Goal: Transaction & Acquisition: Purchase product/service

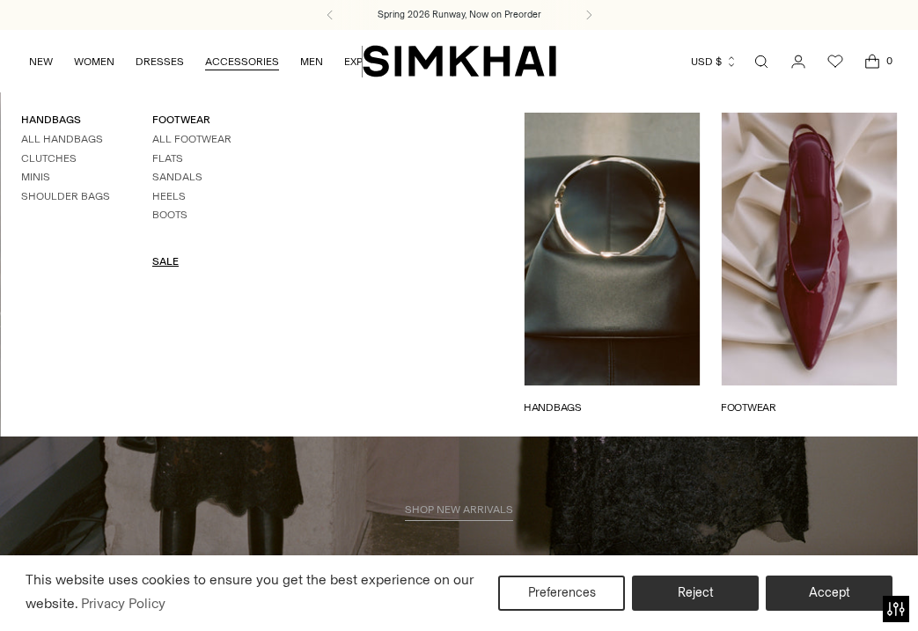
click at [165, 259] on link "SALE" at bounding box center [165, 261] width 26 height 12
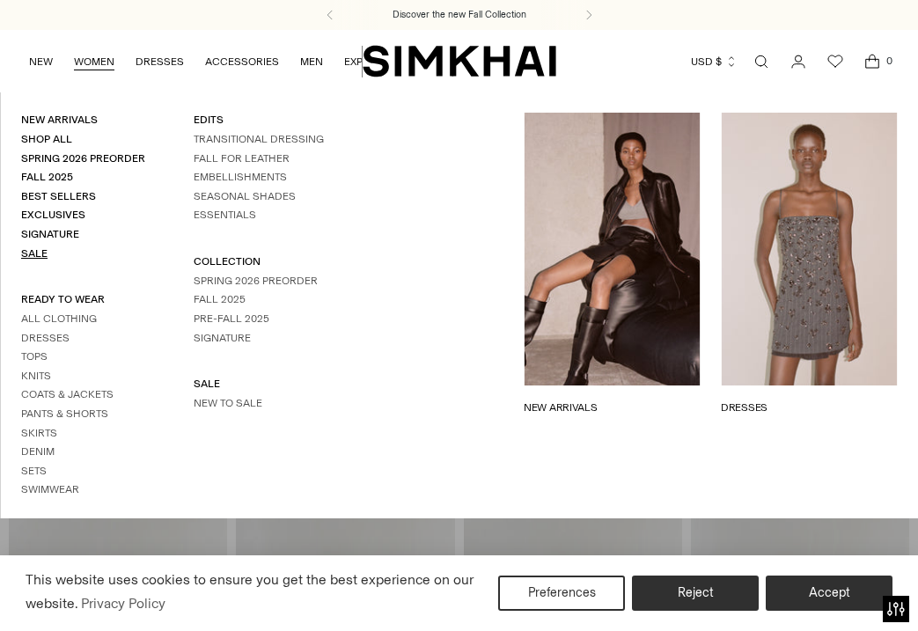
click at [35, 256] on link "Sale" at bounding box center [34, 253] width 26 height 12
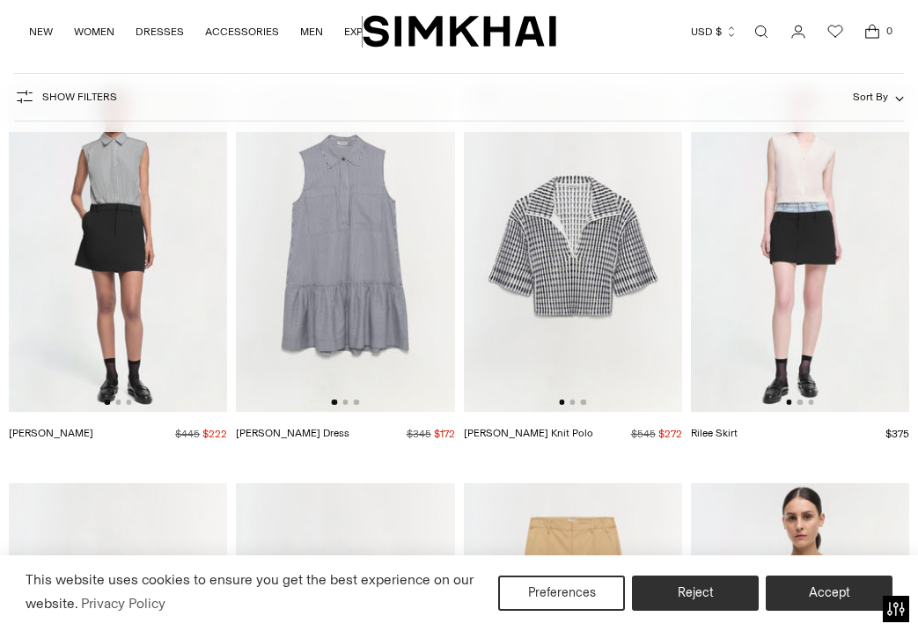
scroll to position [4295, 0]
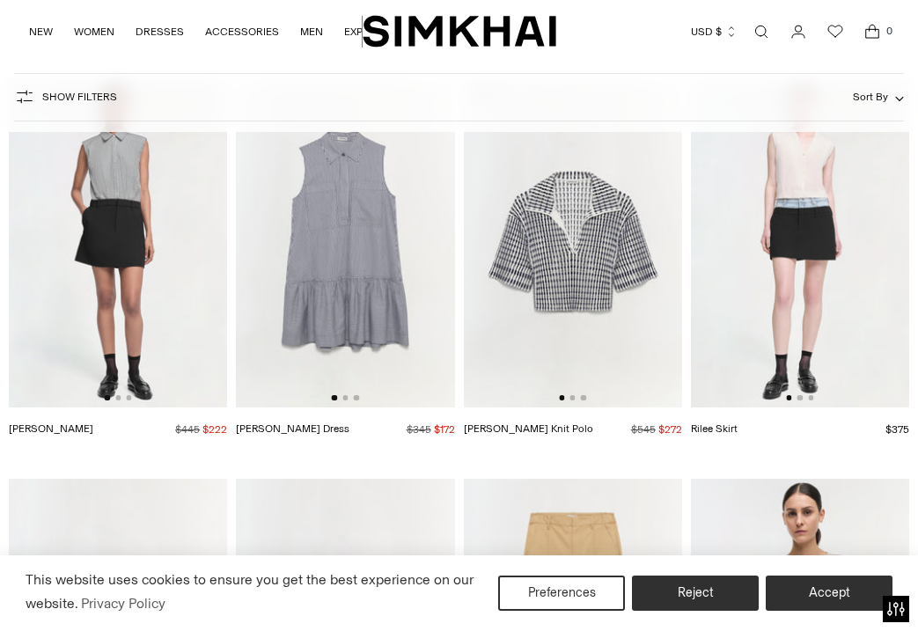
click at [23, 98] on icon "button" at bounding box center [24, 96] width 21 height 21
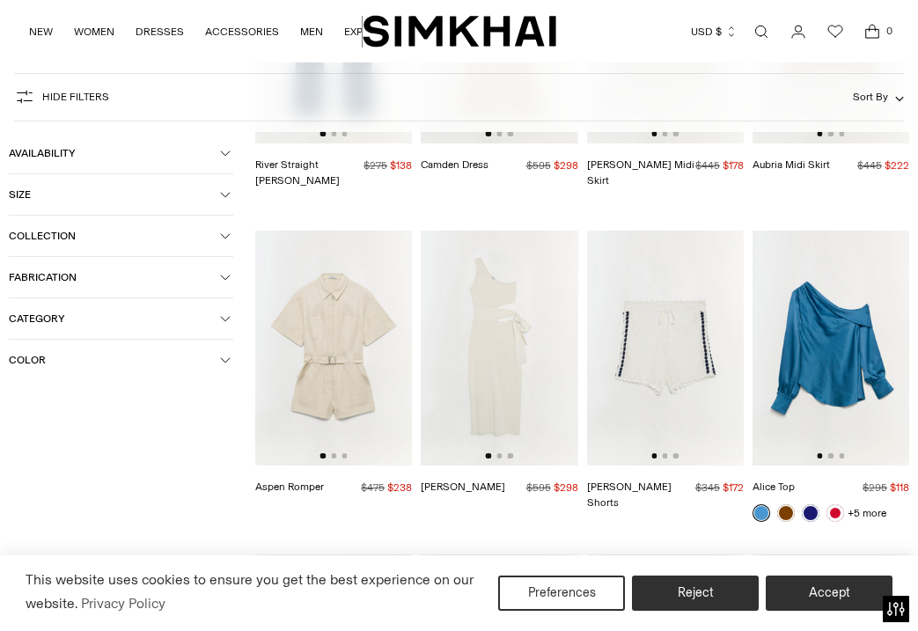
click at [40, 315] on span "Category" at bounding box center [114, 319] width 211 height 12
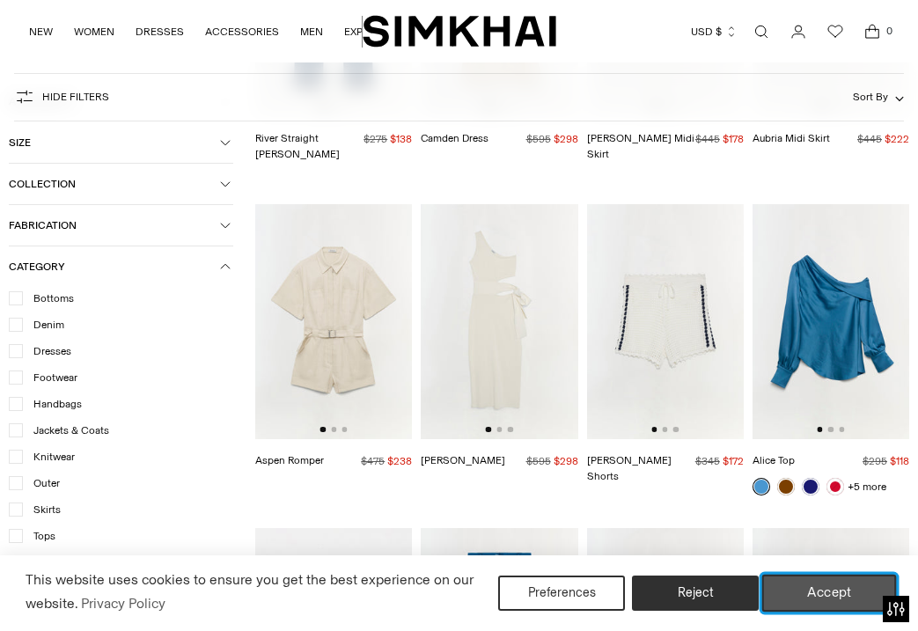
click at [810, 590] on button "Accept" at bounding box center [829, 593] width 135 height 37
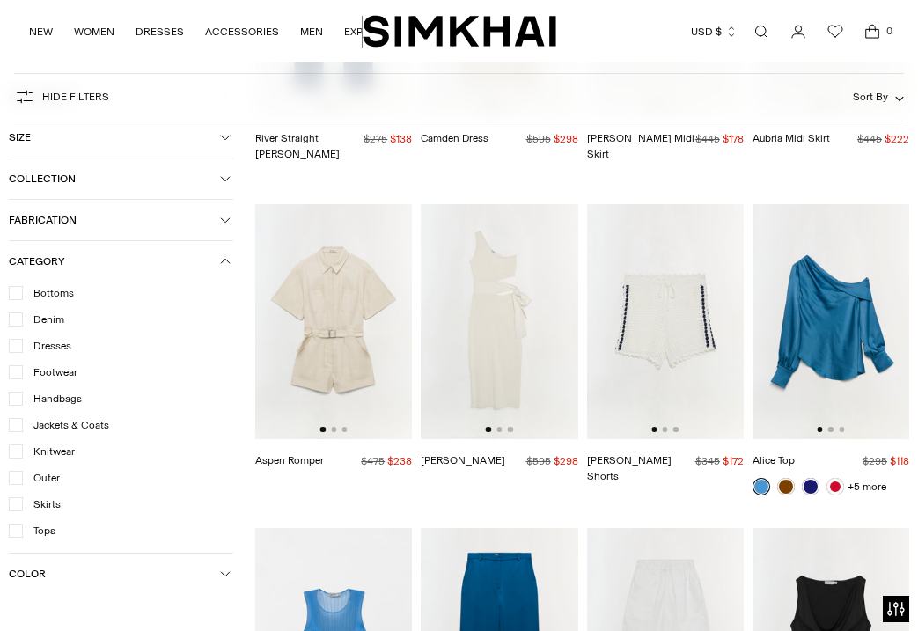
scroll to position [4357, 0]
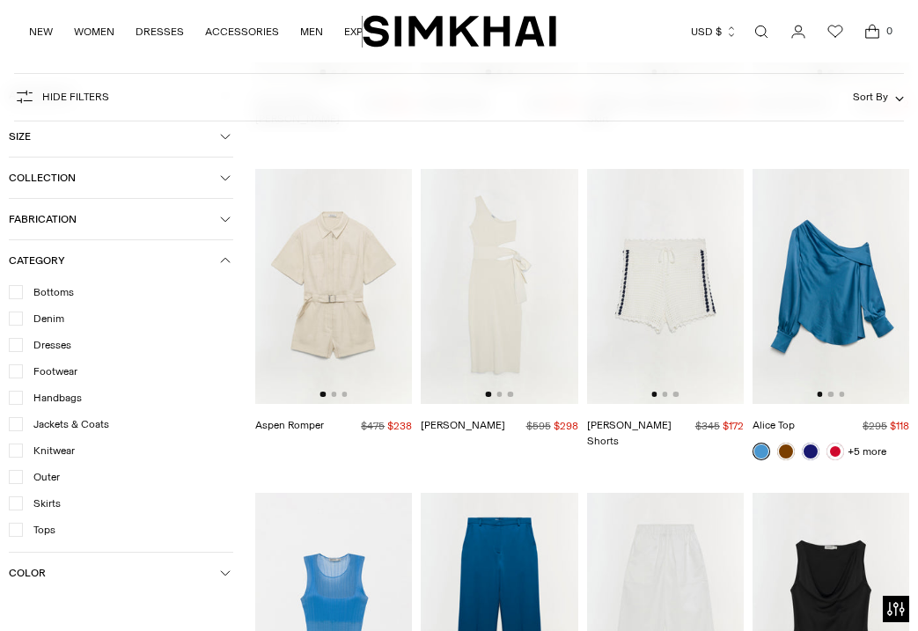
click at [45, 532] on span "Tops" at bounding box center [39, 530] width 33 height 16
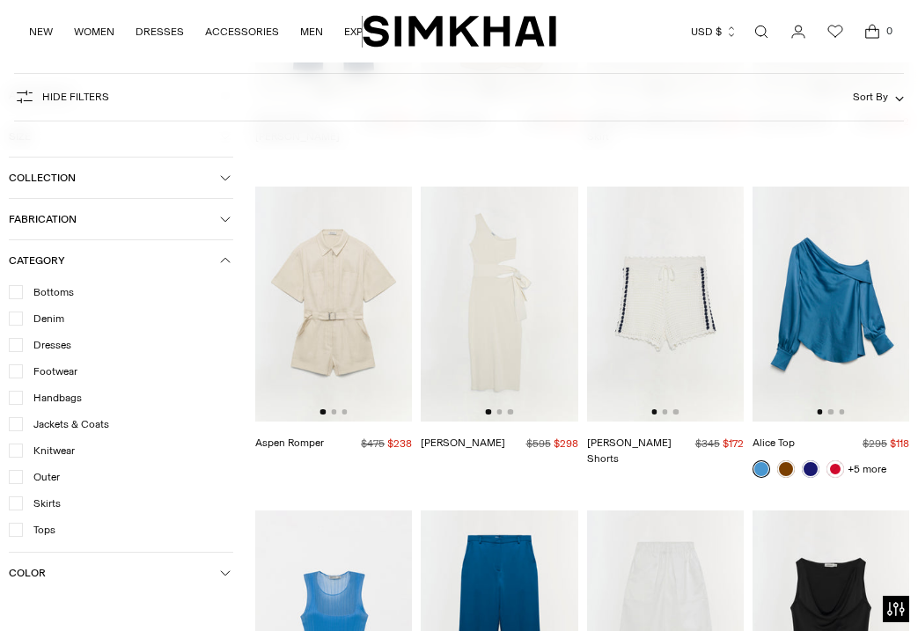
scroll to position [4375, 0]
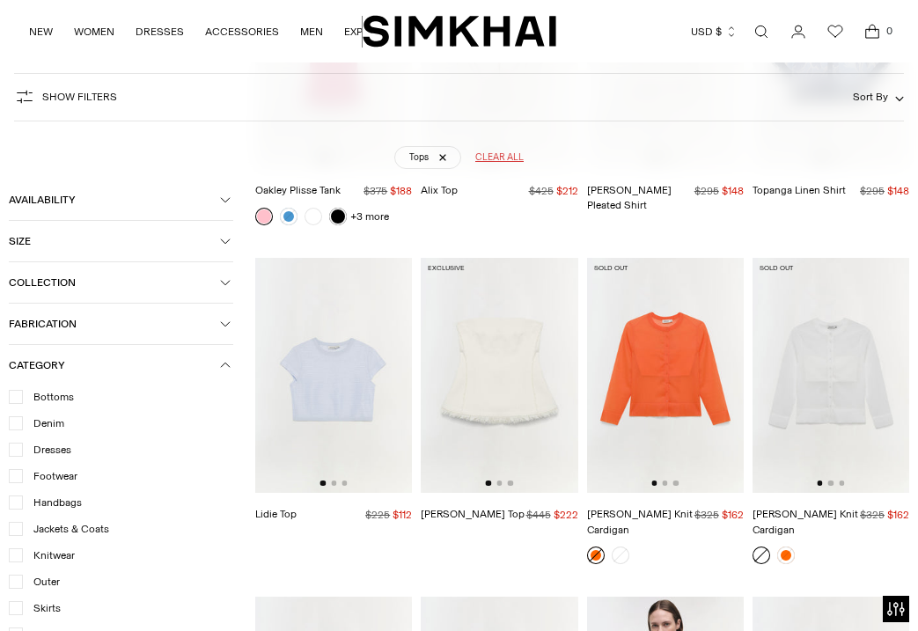
scroll to position [1614, 0]
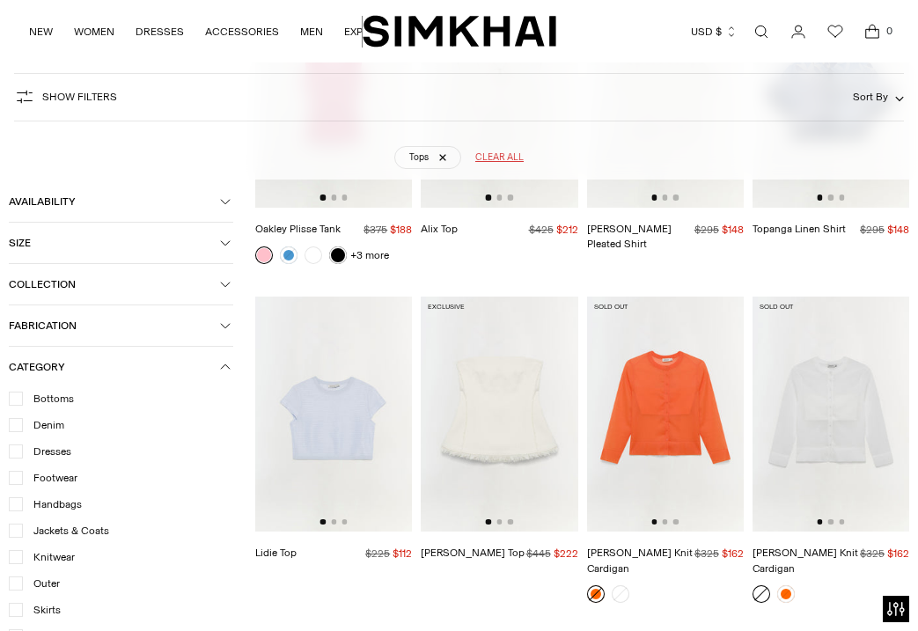
click at [497, 519] on div at bounding box center [499, 521] width 27 height 5
click at [497, 519] on button "Go to slide 2" at bounding box center [499, 521] width 5 height 5
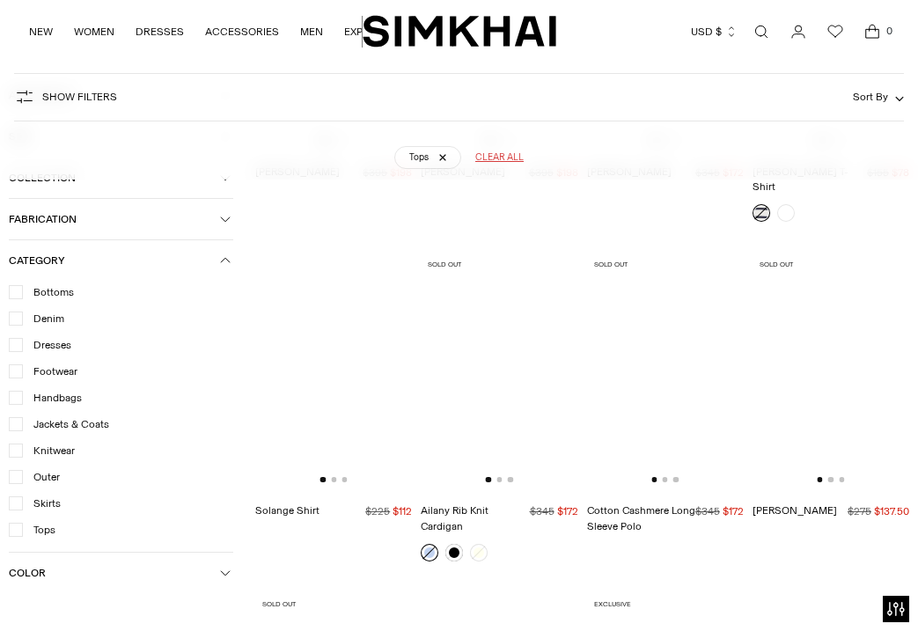
scroll to position [3306, 0]
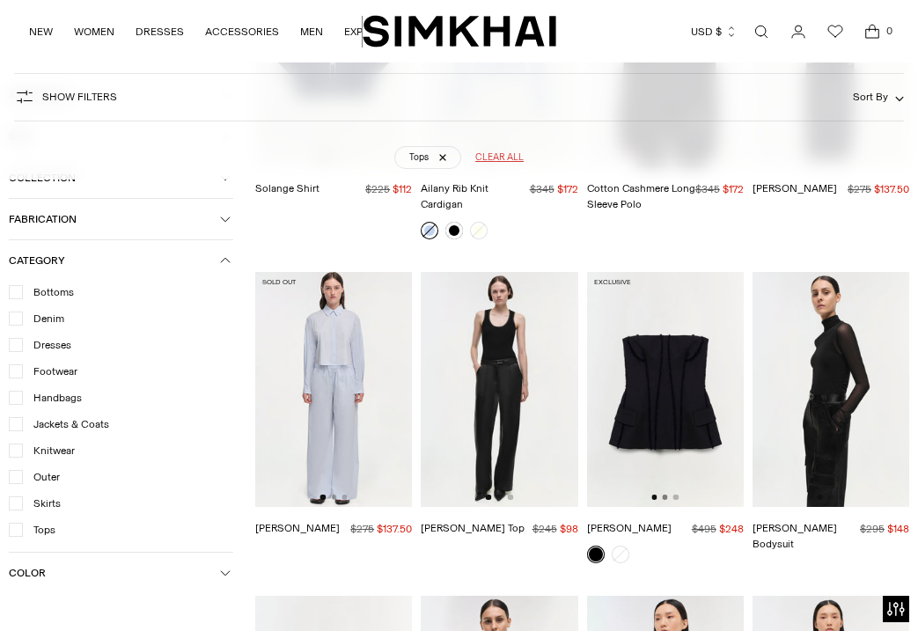
click at [665, 495] on button "Go to slide 2" at bounding box center [664, 497] width 5 height 5
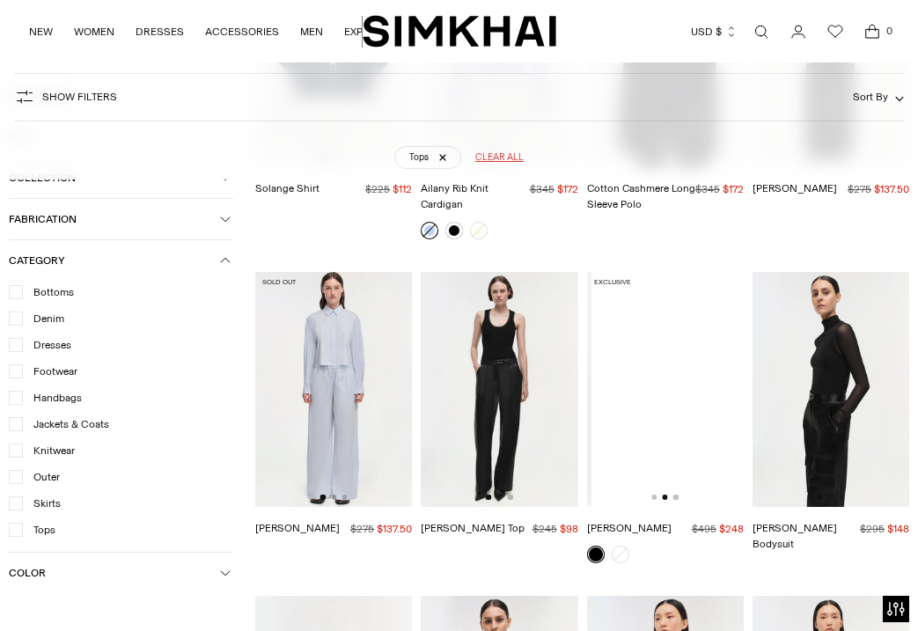
scroll to position [0, 157]
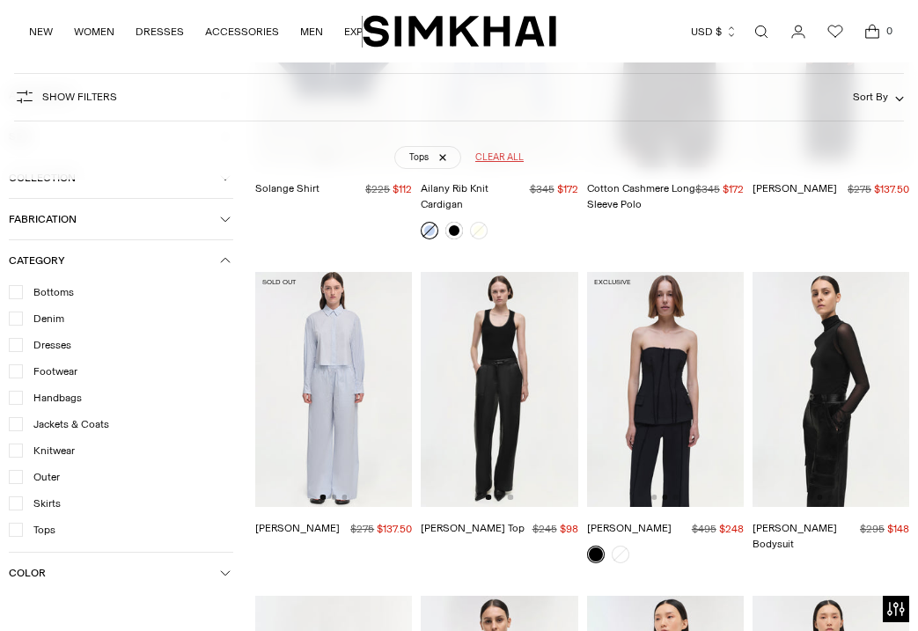
click at [672, 371] on img at bounding box center [665, 389] width 157 height 235
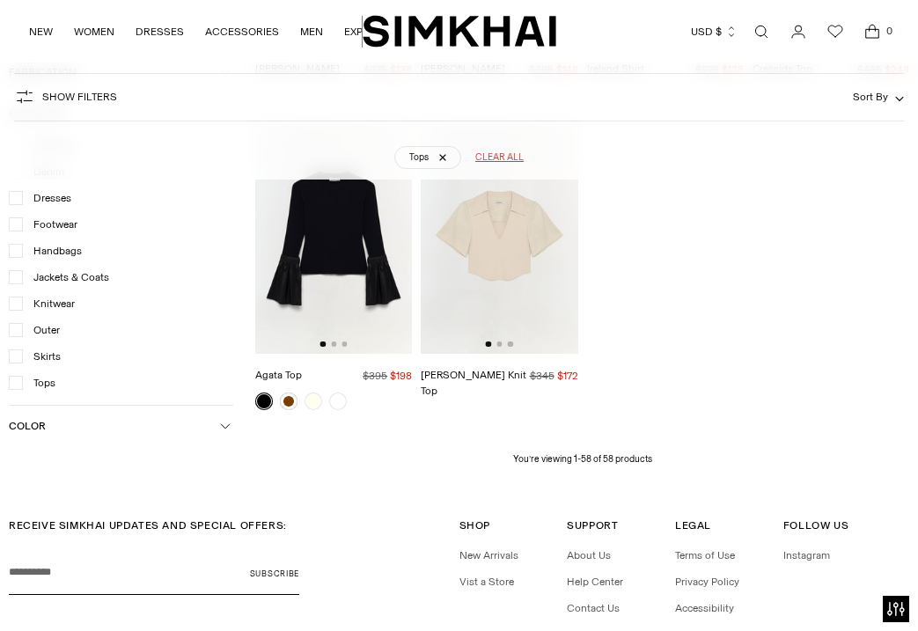
scroll to position [4758, 0]
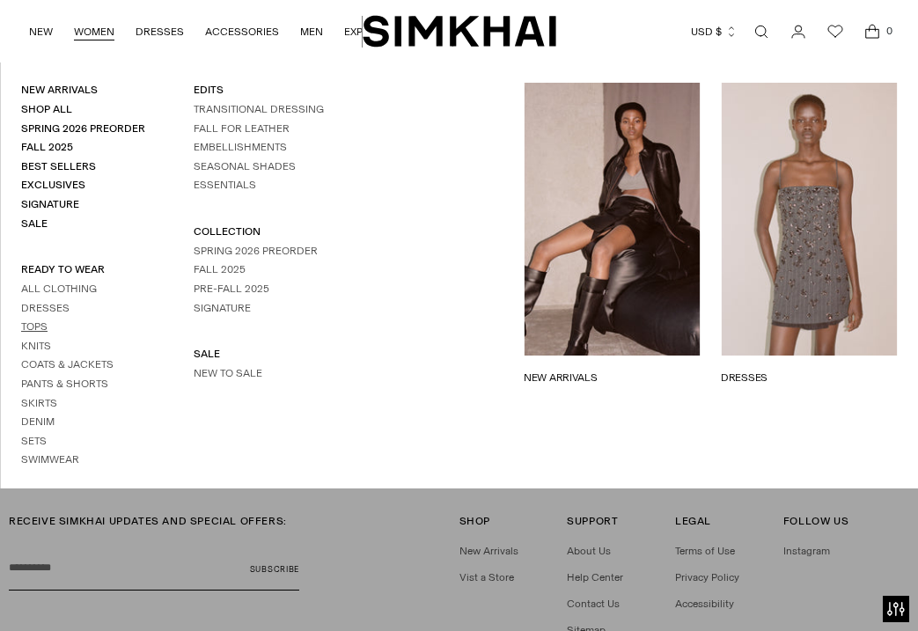
click at [27, 322] on link "Tops" at bounding box center [34, 326] width 26 height 12
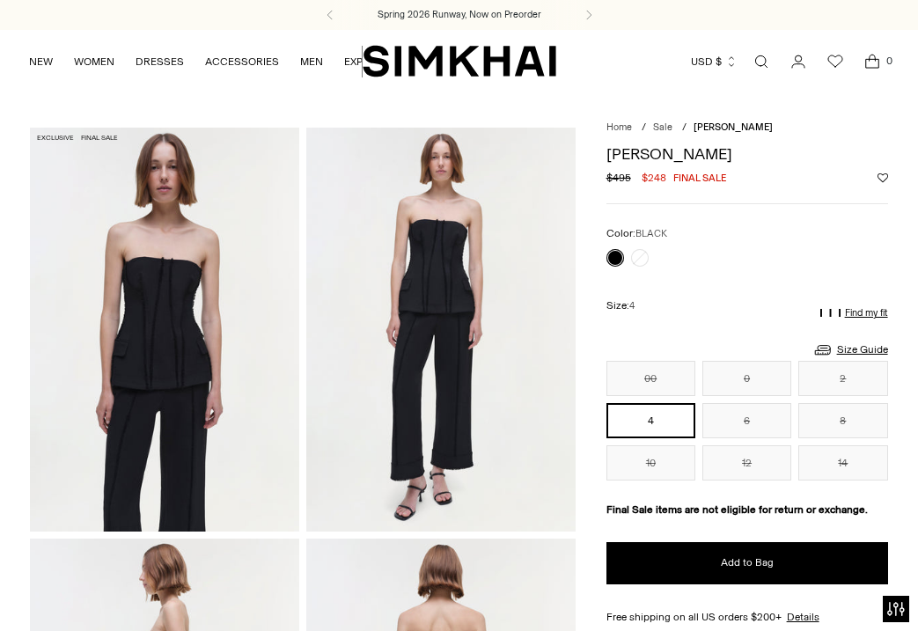
click at [171, 312] on img at bounding box center [164, 330] width 269 height 404
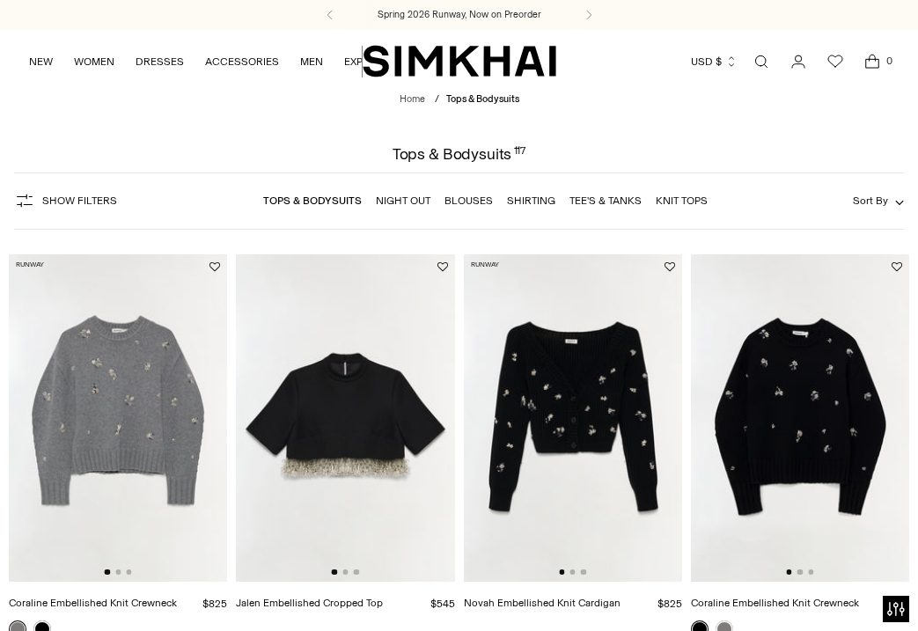
click at [92, 202] on span "Show Filters" at bounding box center [79, 201] width 75 height 12
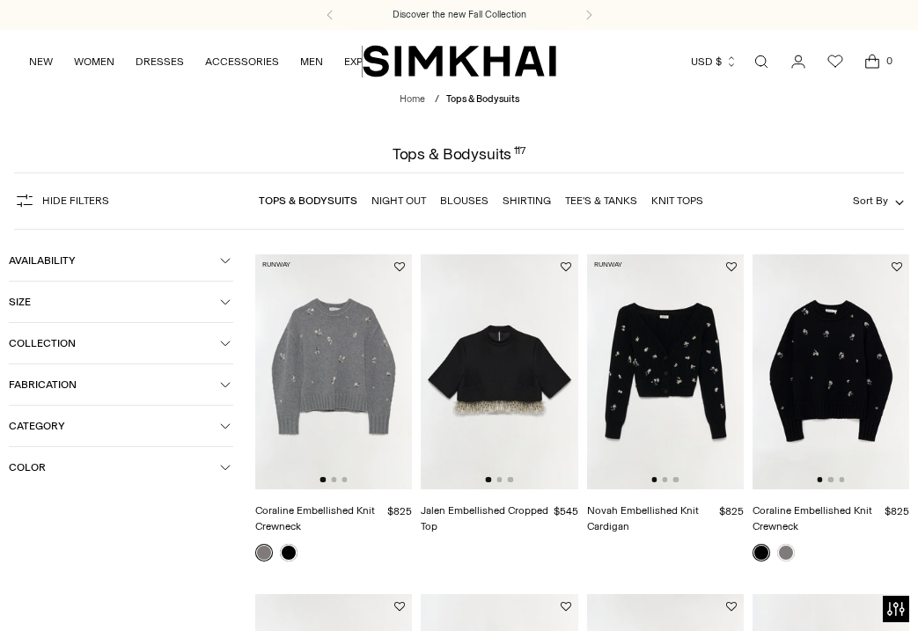
click at [42, 473] on span "Color" at bounding box center [114, 467] width 211 height 12
click at [23, 536] on div at bounding box center [20, 536] width 23 height 23
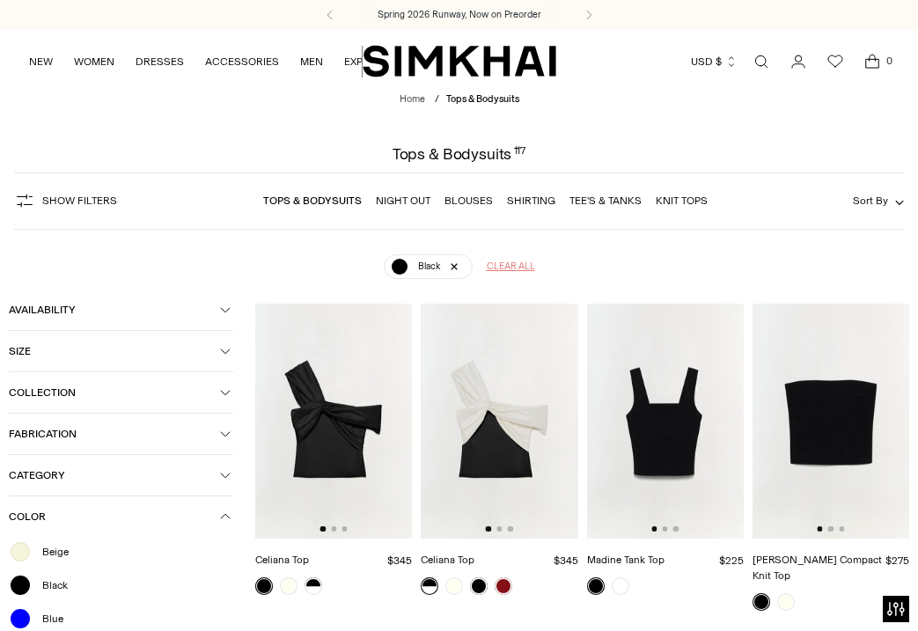
click at [504, 268] on span "Clear all" at bounding box center [511, 267] width 48 height 14
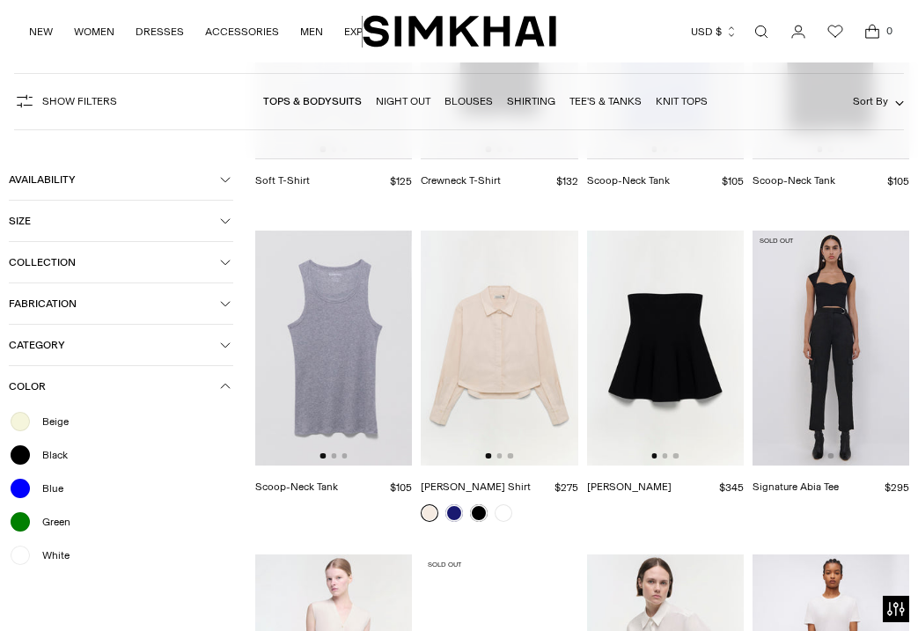
scroll to position [8268, 0]
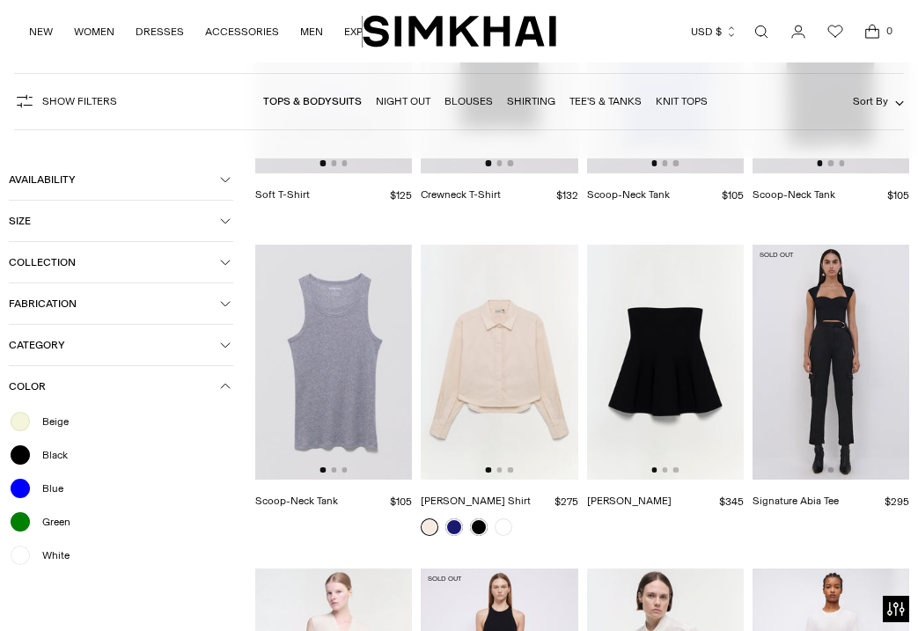
click at [648, 290] on img at bounding box center [665, 362] width 157 height 235
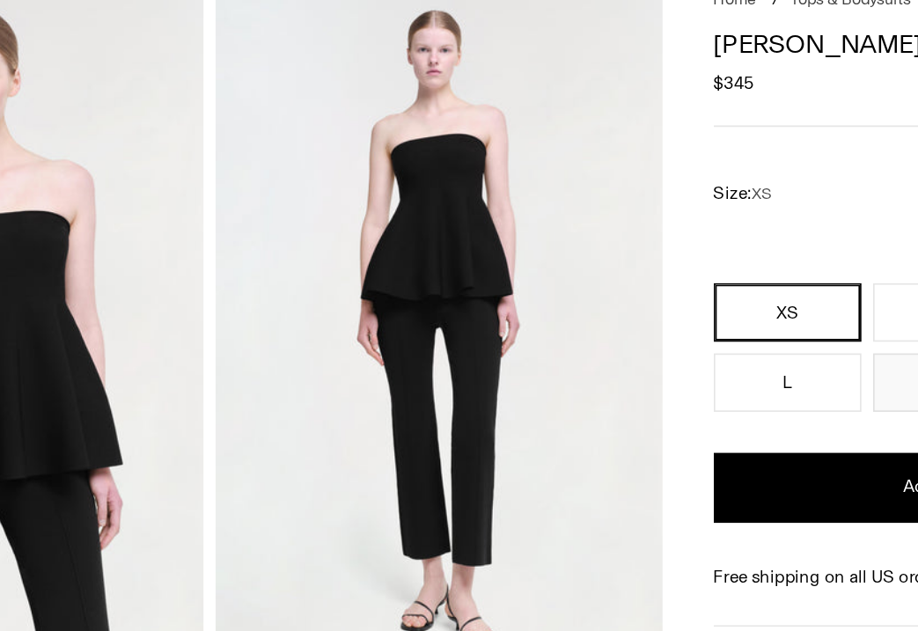
click at [526, 201] on img at bounding box center [440, 330] width 269 height 404
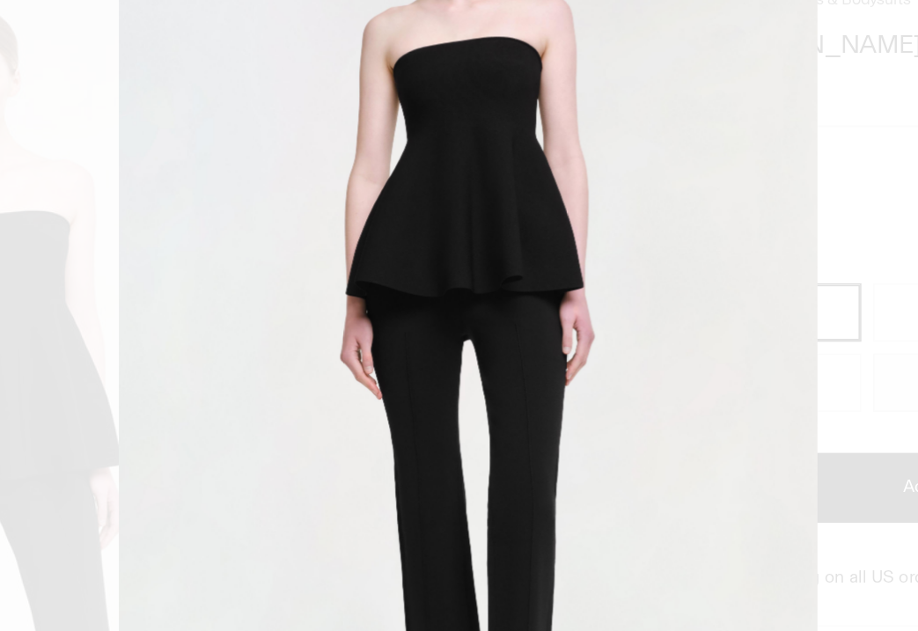
click at [620, 254] on img at bounding box center [458, 339] width 421 height 631
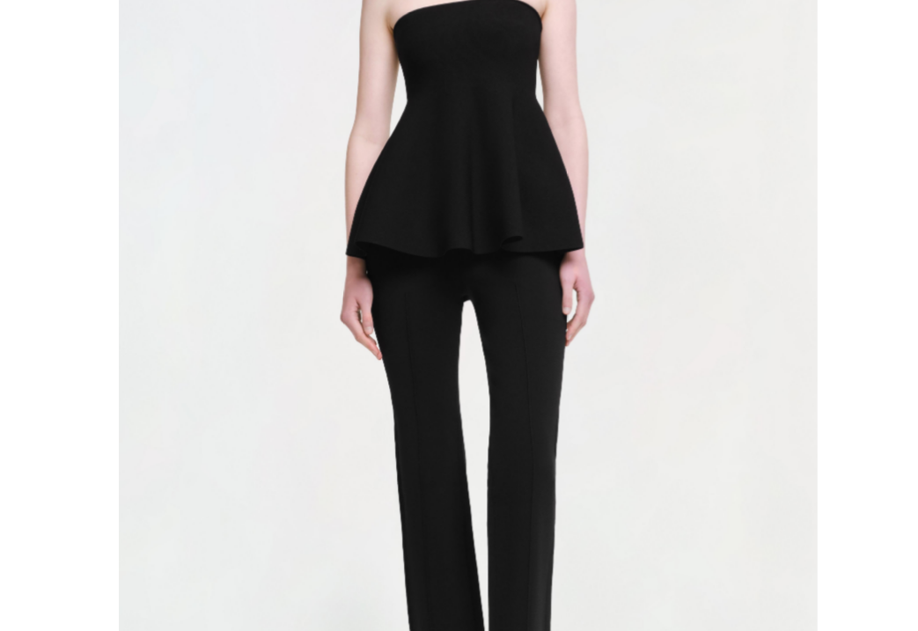
click at [710, 277] on div at bounding box center [459, 315] width 918 height 631
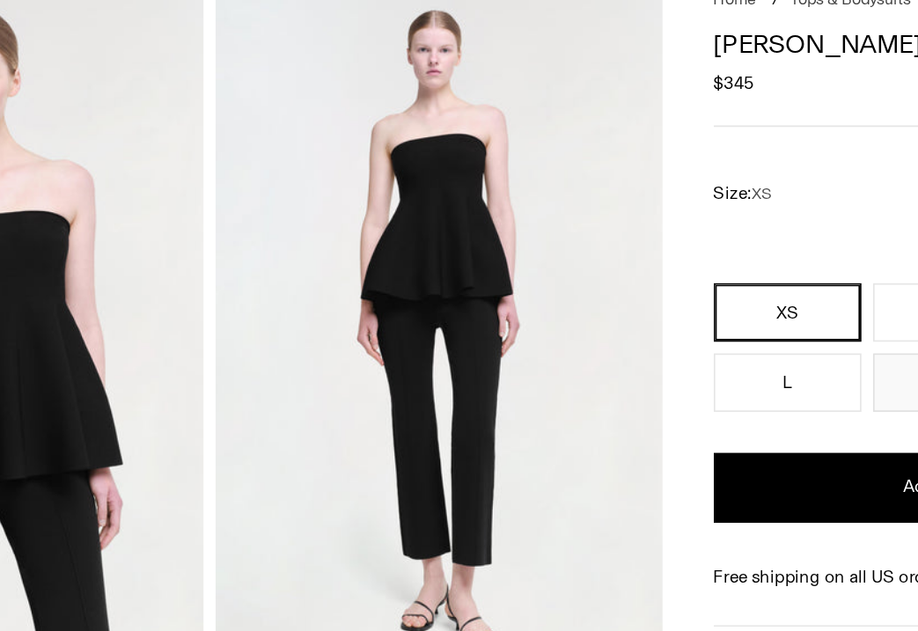
click at [455, 259] on img at bounding box center [440, 330] width 269 height 404
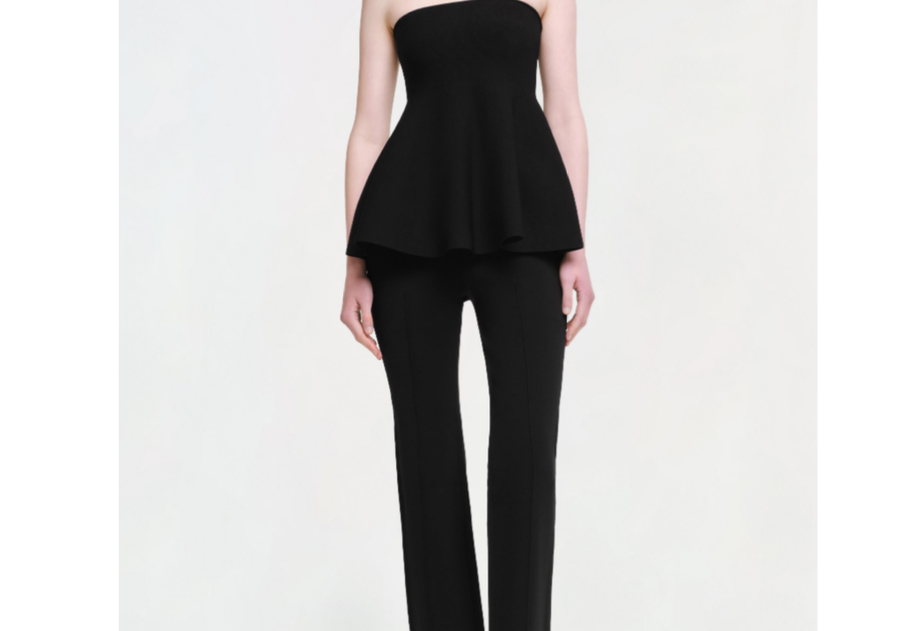
click at [599, 237] on img at bounding box center [458, 315] width 421 height 631
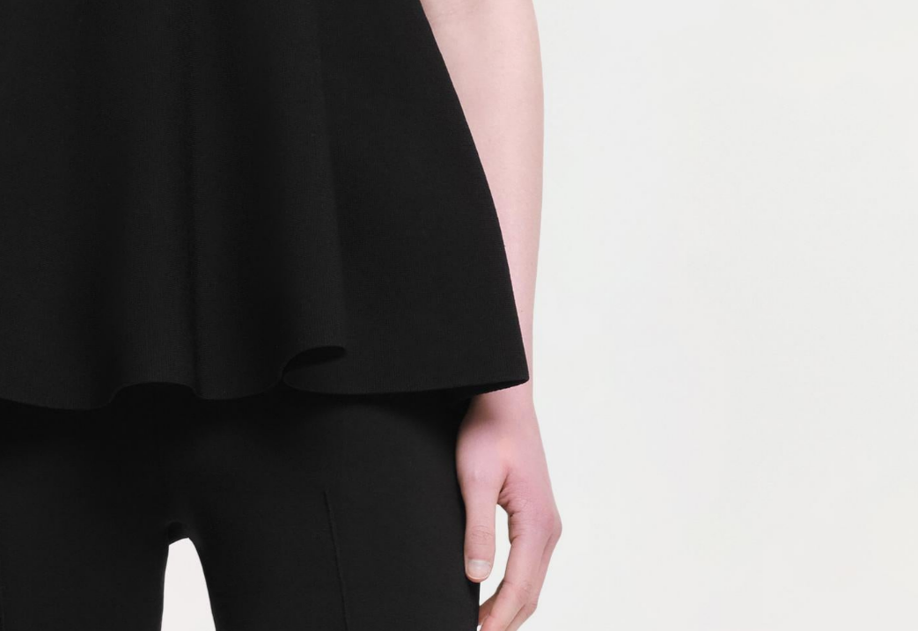
click at [599, 237] on img at bounding box center [287, 473] width 1262 height 1894
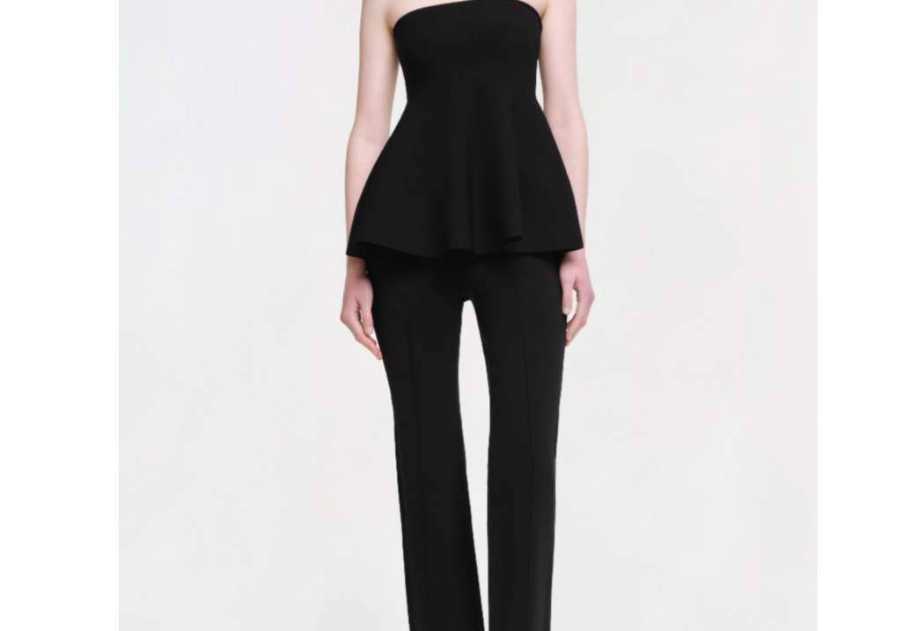
click at [701, 234] on div at bounding box center [459, 315] width 918 height 631
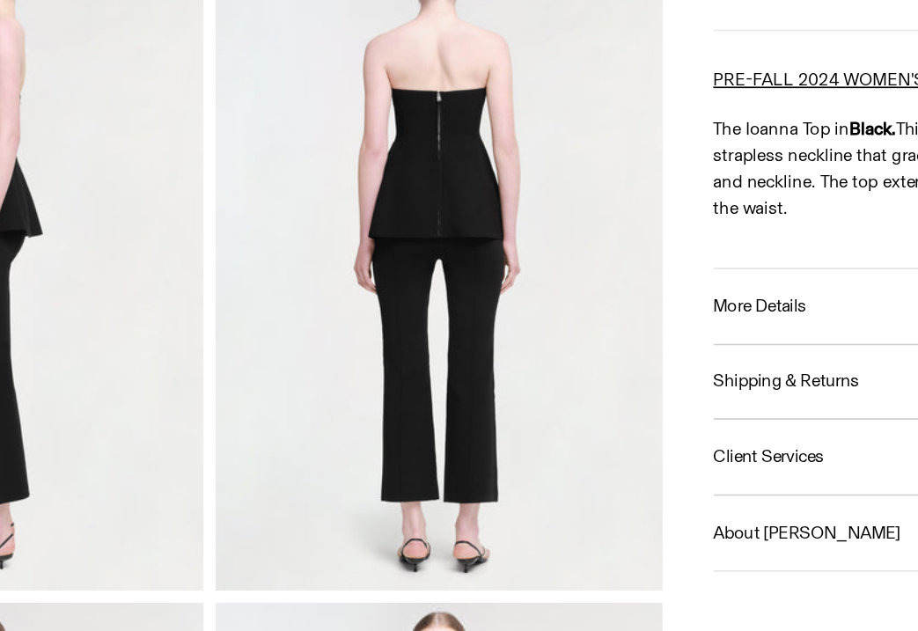
scroll to position [340, 0]
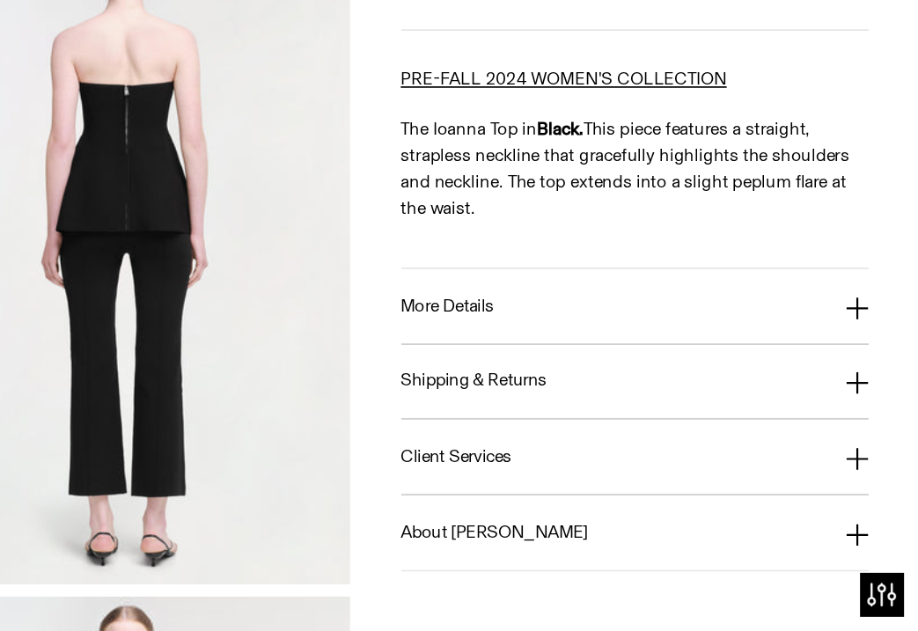
click at [673, 443] on button "More Details" at bounding box center [748, 435] width 282 height 45
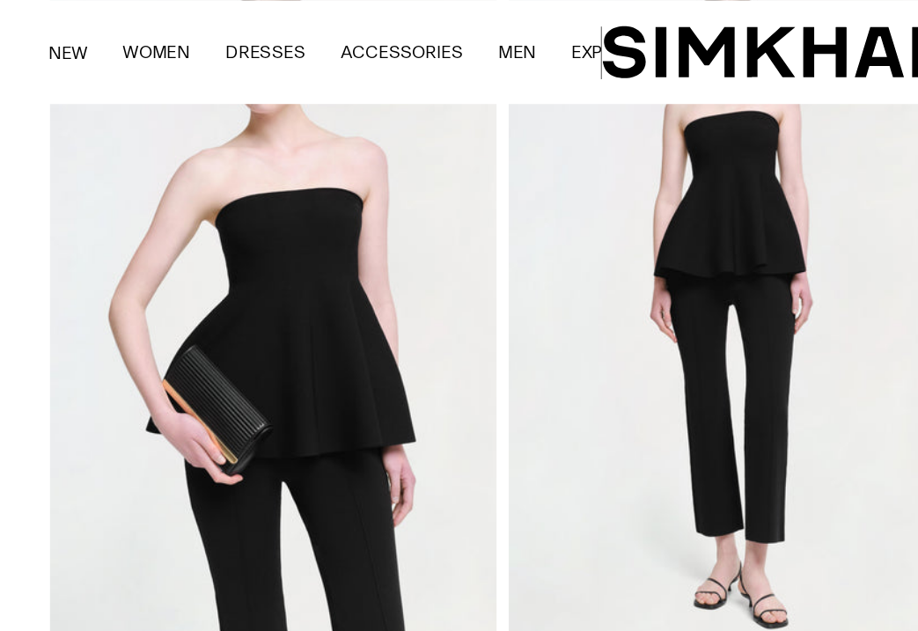
scroll to position [130, 0]
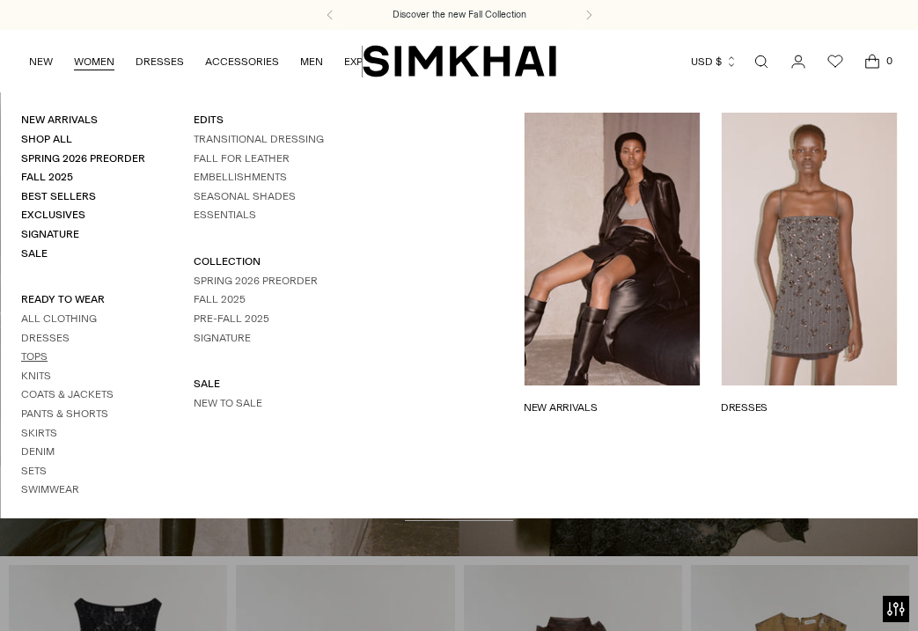
click at [36, 355] on link "Tops" at bounding box center [34, 356] width 26 height 12
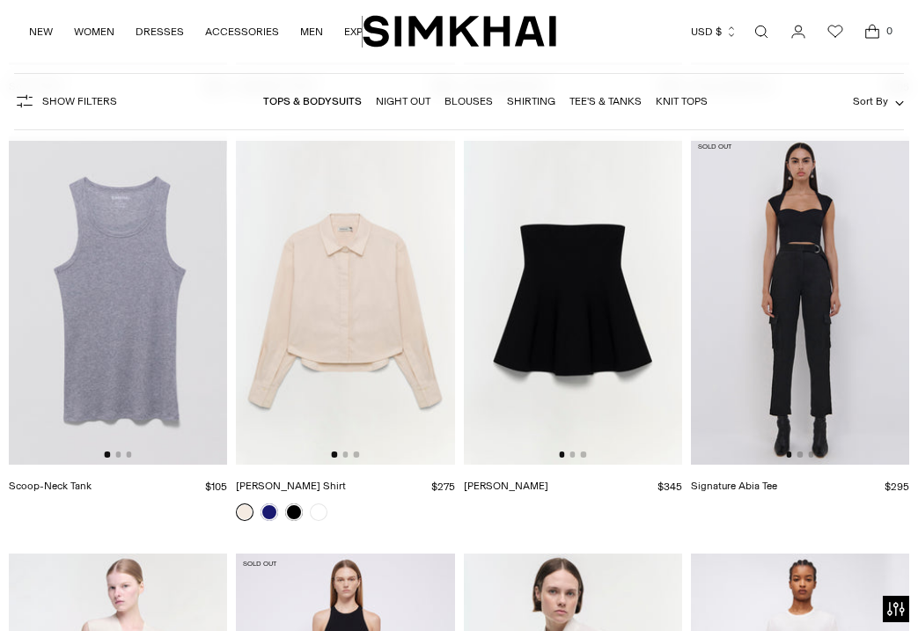
scroll to position [10486, 0]
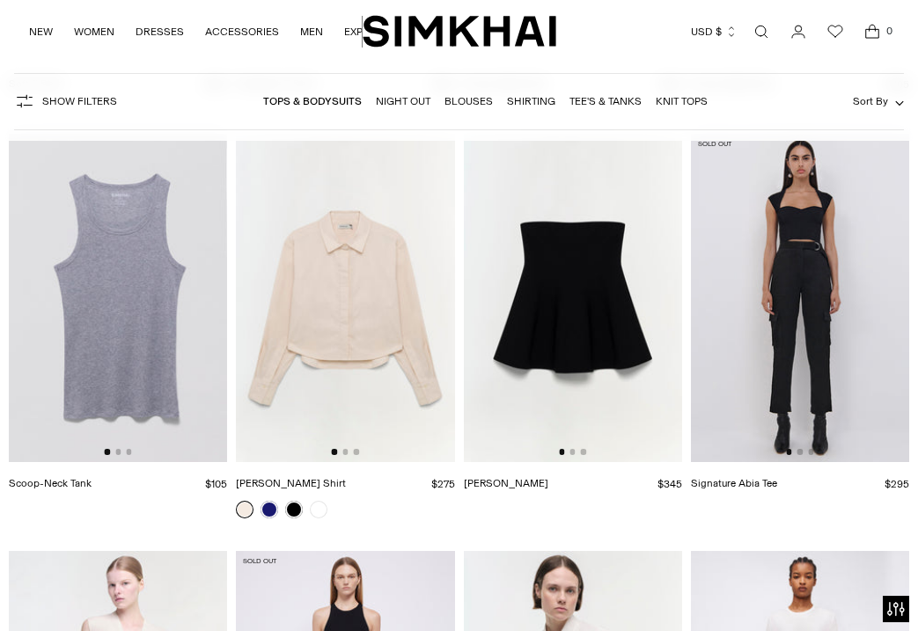
click at [561, 356] on img at bounding box center [573, 298] width 218 height 328
